Goal: Transaction & Acquisition: Purchase product/service

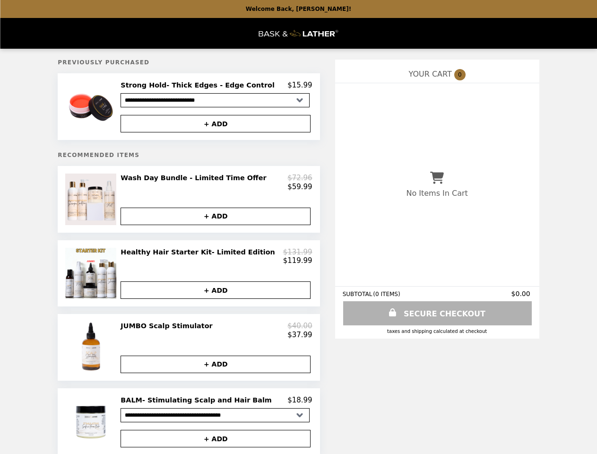
click at [110, 108] on img at bounding box center [92, 107] width 54 height 52
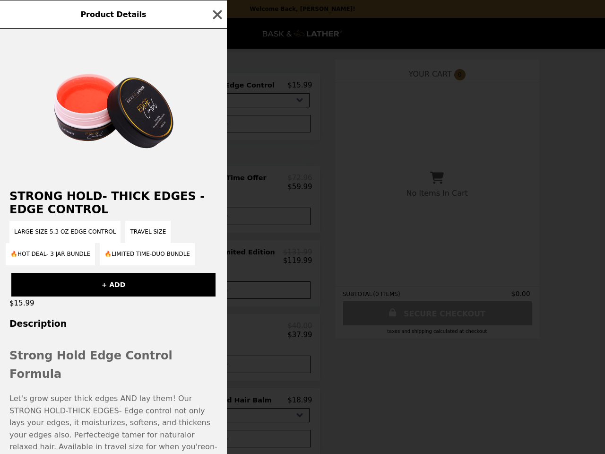
click at [216, 125] on div "Product Details Strong Hold- Thick Edges - Edge Control LARGE SIZE 5.3 OZ EDGE …" at bounding box center [302, 227] width 605 height 454
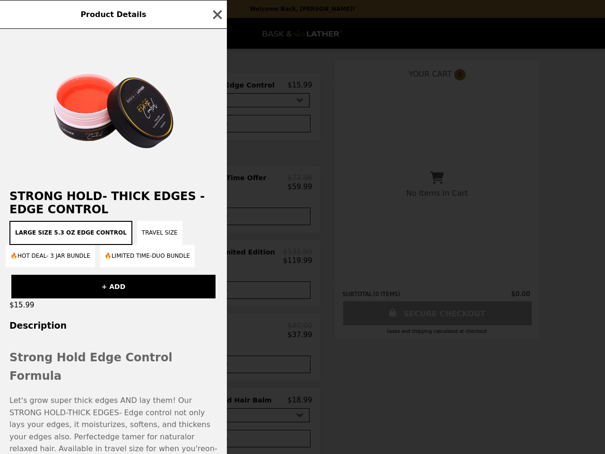
click at [110, 203] on h2 "Strong Hold- Thick Edges - Edge Control" at bounding box center [113, 203] width 227 height 26
click at [216, 186] on div "Product Details Strong Hold- Thick Edges - Edge Control LARGE SIZE 5.3 OZ EDGE …" at bounding box center [302, 227] width 605 height 454
click at [216, 221] on div "Strong Hold- Thick Edges - Edge Control LARGE SIZE 5.3 OZ EDGE CONTROL TRAVEL S…" at bounding box center [113, 241] width 227 height 425
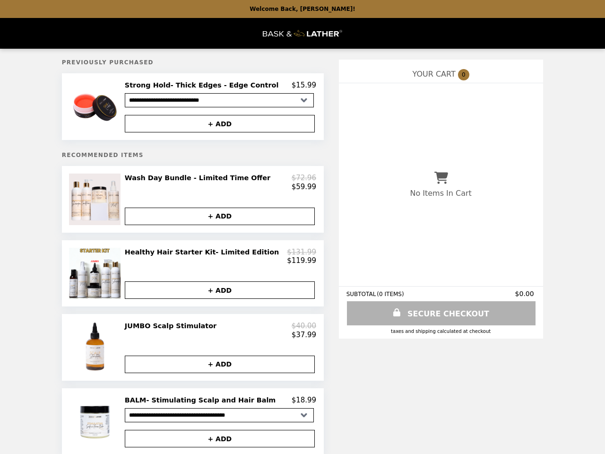
click at [110, 280] on img at bounding box center [95, 273] width 53 height 51
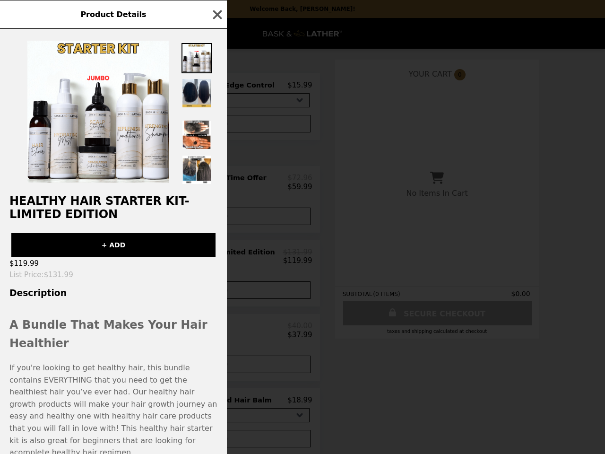
click at [216, 262] on div "Product Details Healthy Hair Starter Kit- Limited Edition + ADD $119.99 List Pr…" at bounding box center [302, 227] width 605 height 454
click at [216, 298] on h3 "Description" at bounding box center [113, 293] width 227 height 10
click at [110, 356] on div "Product Details Healthy Hair Starter Kit- Limited Edition + ADD $119.99 List Pr…" at bounding box center [302, 227] width 605 height 454
